Goal: Transaction & Acquisition: Subscribe to service/newsletter

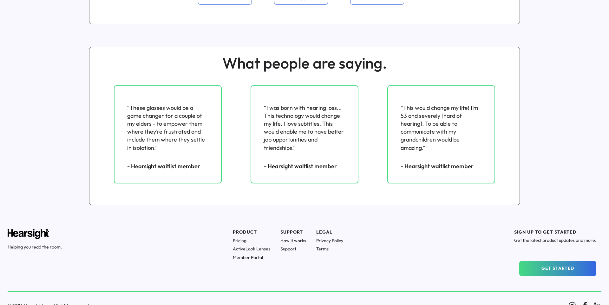
scroll to position [828, 0]
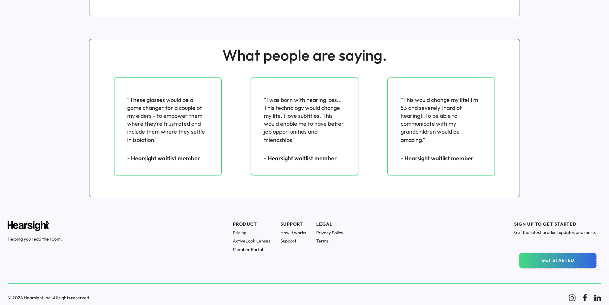
click at [583, 263] on button "GET STARTED" at bounding box center [558, 260] width 77 height 15
